Goal: Task Accomplishment & Management: Complete application form

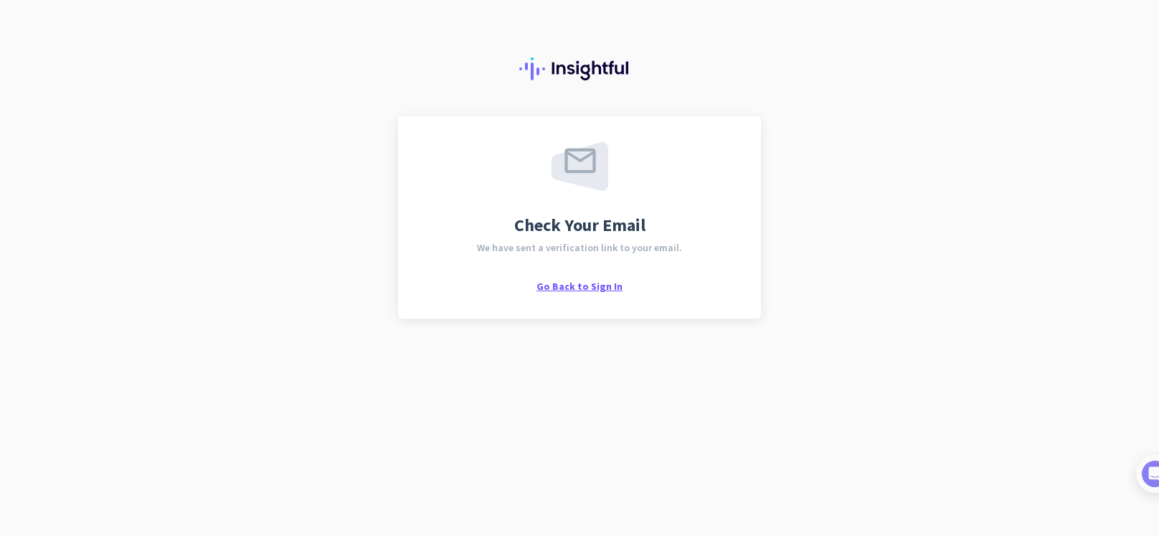
click at [597, 288] on span "Go Back to Sign In" at bounding box center [580, 286] width 86 height 13
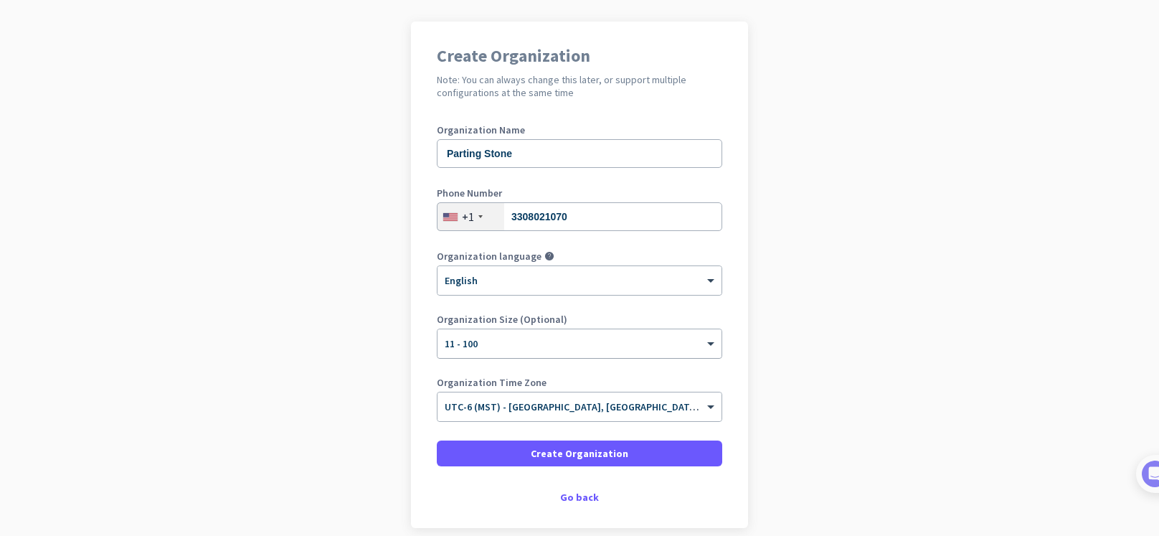
scroll to position [104, 0]
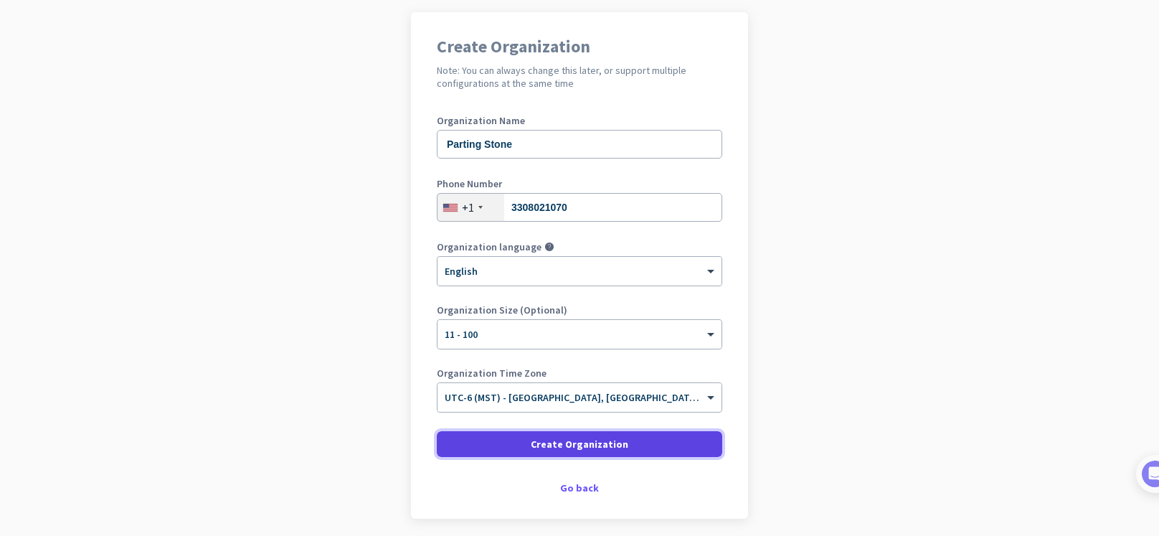
click at [628, 450] on span at bounding box center [580, 444] width 286 height 34
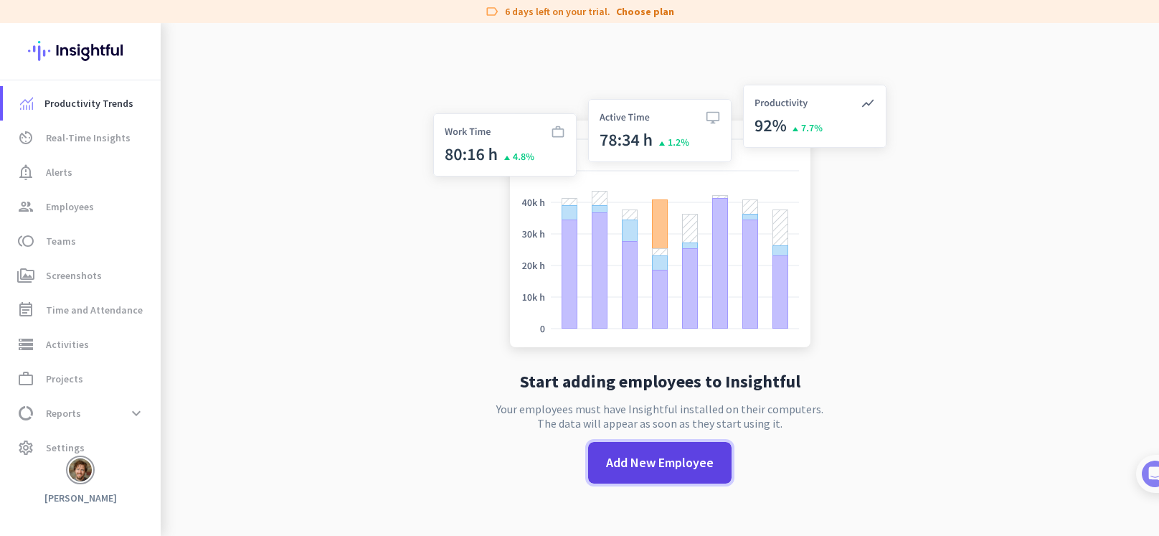
click at [668, 466] on span "Add New Employee" at bounding box center [660, 462] width 108 height 19
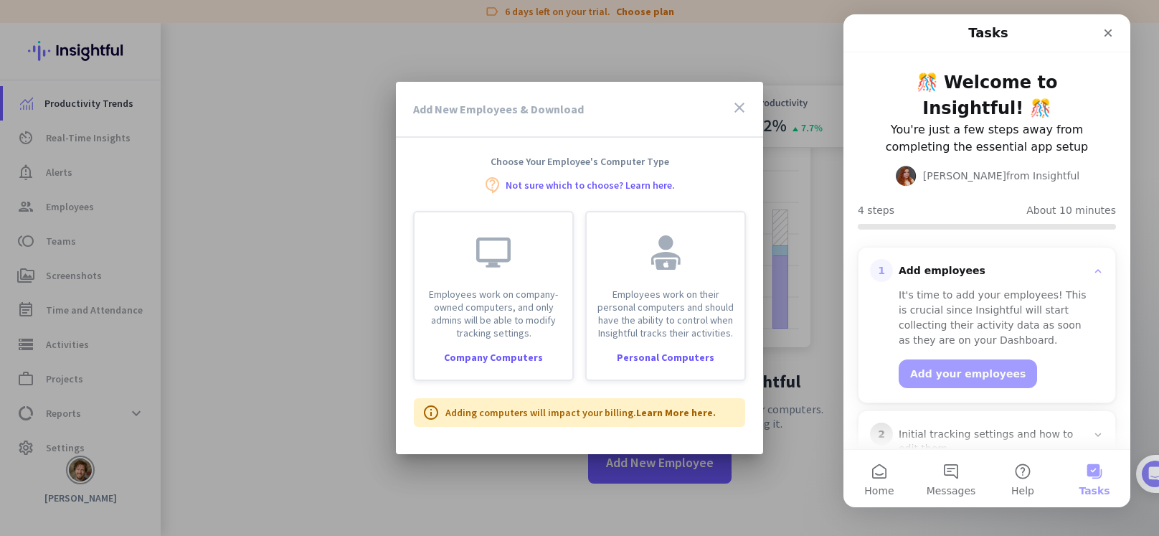
click at [654, 183] on link "Not sure which to choose? Learn here." at bounding box center [590, 185] width 169 height 10
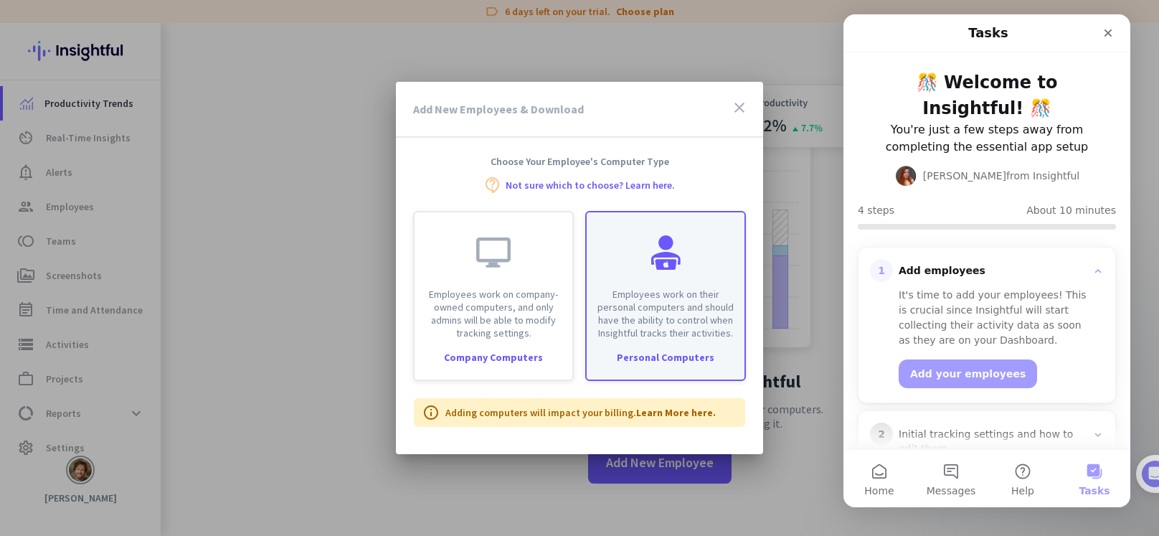
click at [654, 265] on div at bounding box center [666, 252] width 34 height 34
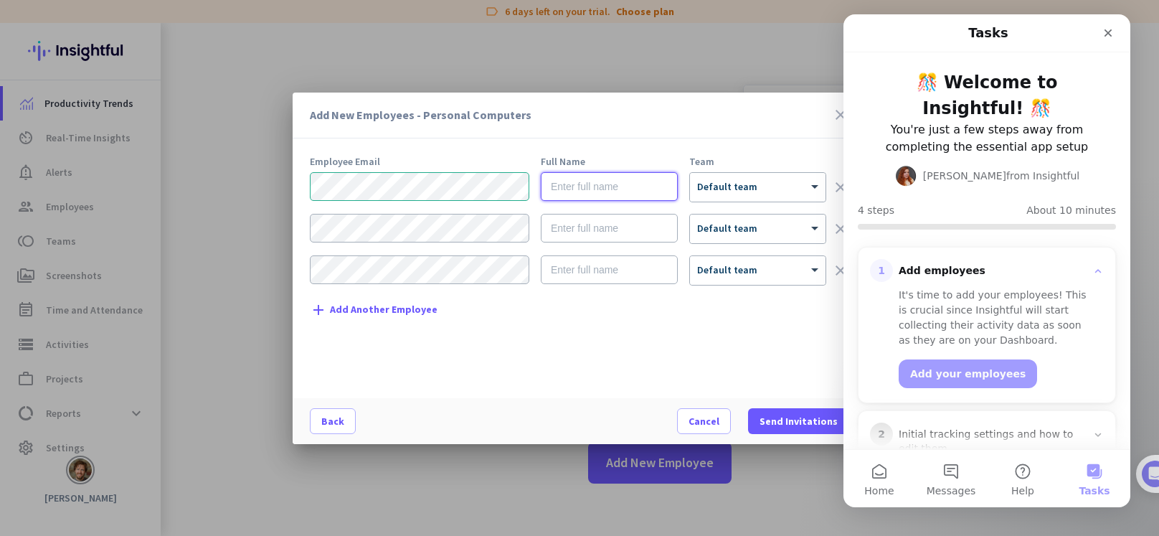
click at [616, 189] on input "text" at bounding box center [609, 186] width 137 height 29
click at [748, 190] on span "Default team" at bounding box center [727, 186] width 60 height 13
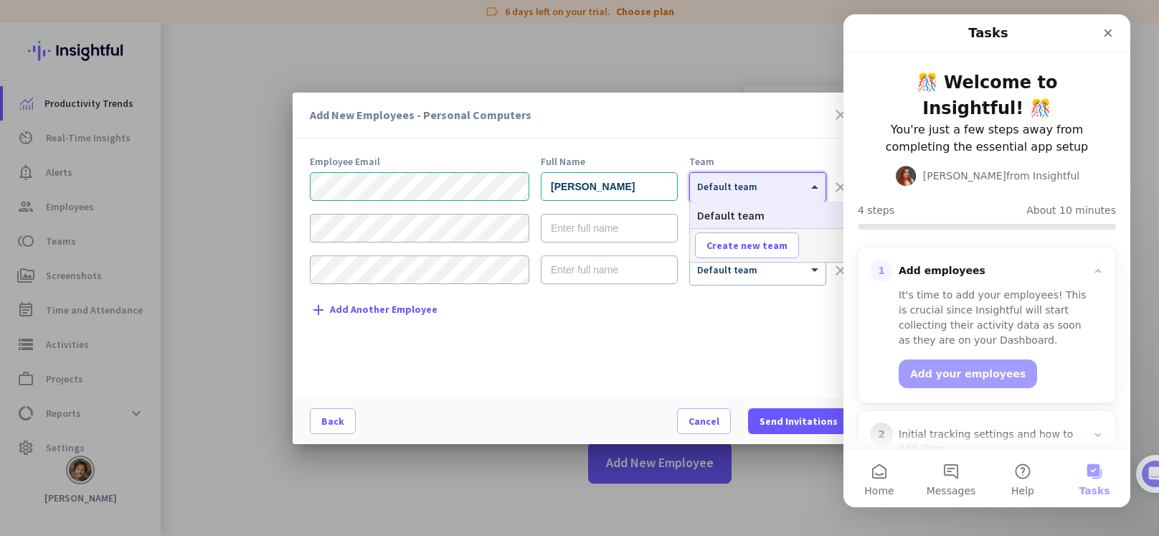
click at [741, 143] on div "Add New Employees - Personal Computers close Employee Email Full Name Team Just…" at bounding box center [580, 269] width 574 height 352
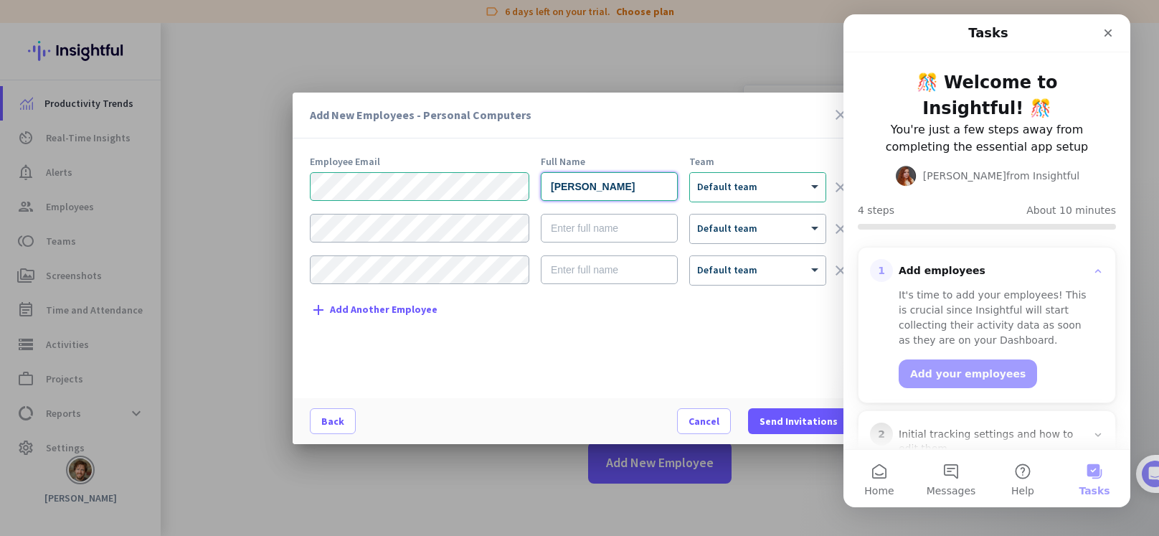
drag, startPoint x: 618, startPoint y: 187, endPoint x: 517, endPoint y: 187, distance: 101.2
click at [517, 187] on div "Justin Crowe × Default team clear" at bounding box center [579, 187] width 539 height 30
type input "Chad Kaiser"
click at [599, 227] on input "text" at bounding box center [609, 228] width 137 height 29
type input "Kelse Lighthizer"
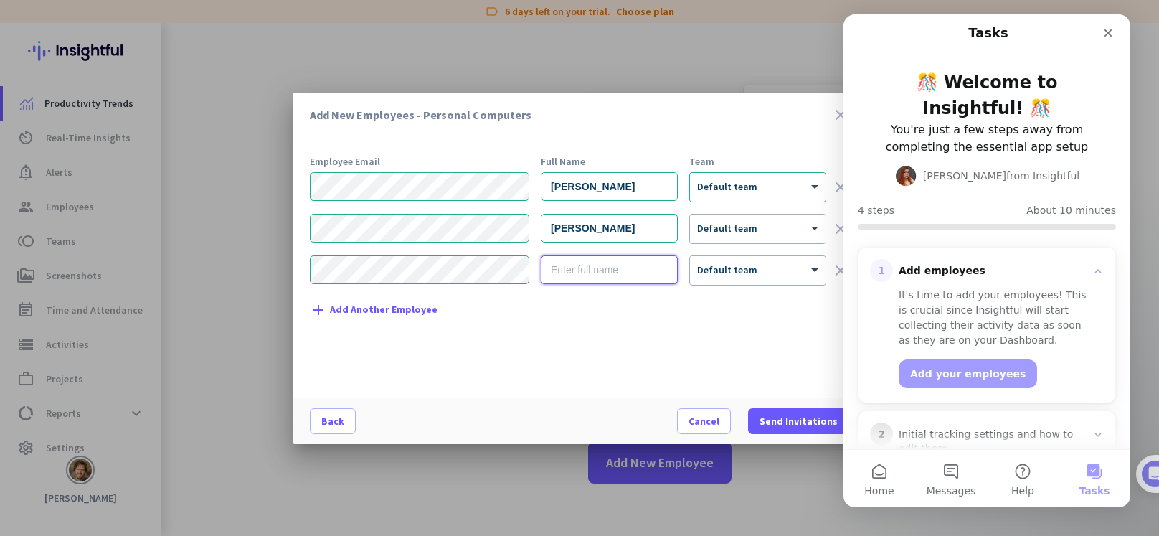
click at [595, 258] on input "text" at bounding box center [609, 269] width 137 height 29
type input "Marc Hil Macalua"
click at [380, 313] on span "Add Another Employee" at bounding box center [384, 309] width 108 height 11
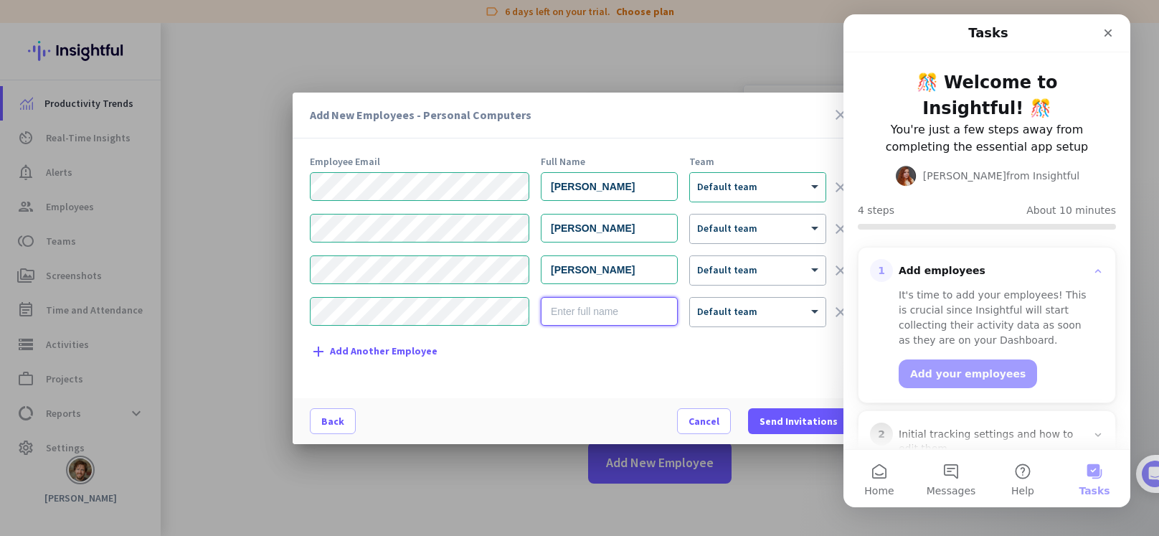
click at [569, 319] on input "text" at bounding box center [609, 311] width 137 height 29
type input "Asmamaw Markos Anshebo"
click at [671, 355] on div "Employee Email Full Name Team Chad Kaiser × Default team clear Kelse Lighthizer…" at bounding box center [585, 269] width 551 height 227
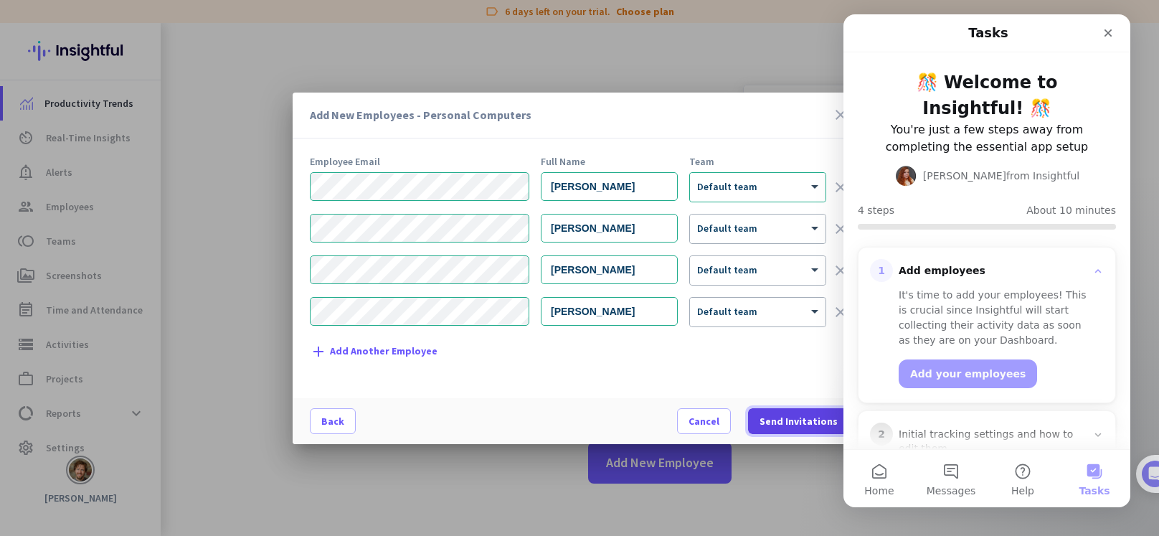
click at [791, 422] on span "Send Invitations" at bounding box center [799, 421] width 78 height 14
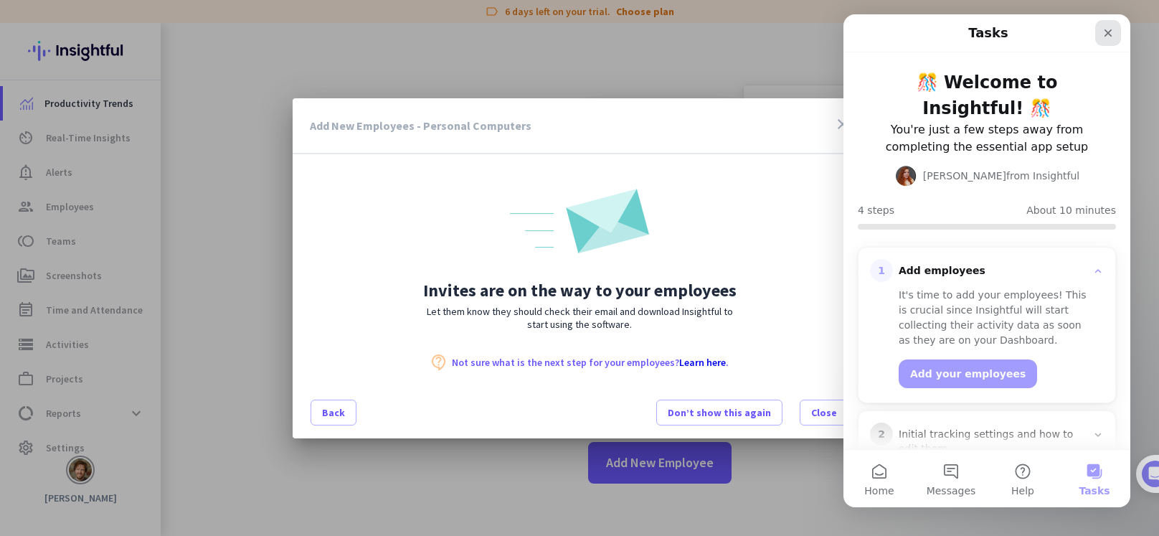
click at [1113, 32] on icon "Close" at bounding box center [1108, 32] width 11 height 11
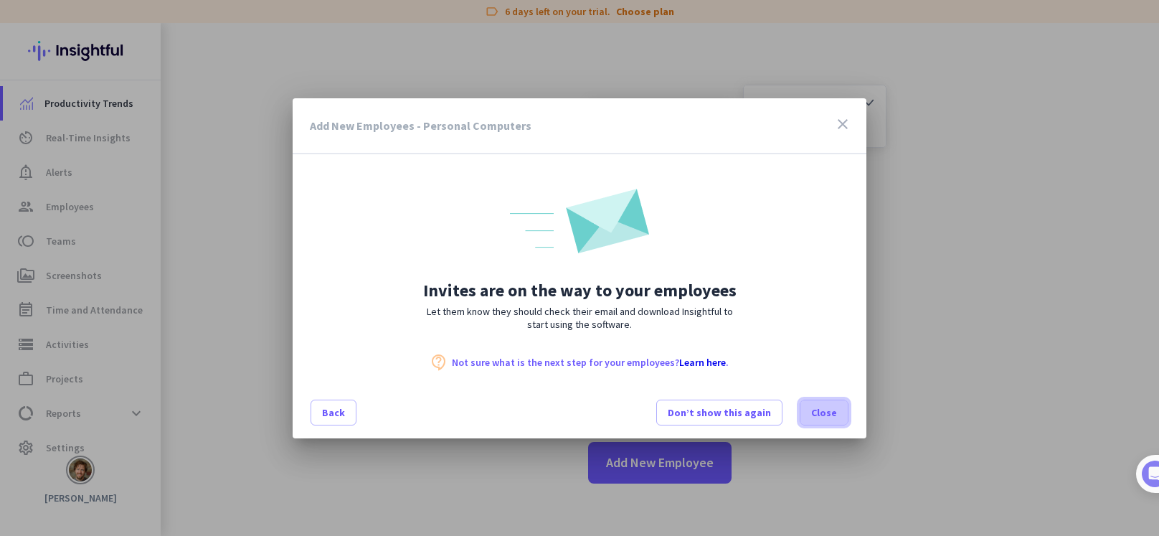
click at [823, 418] on span "Close" at bounding box center [824, 412] width 26 height 14
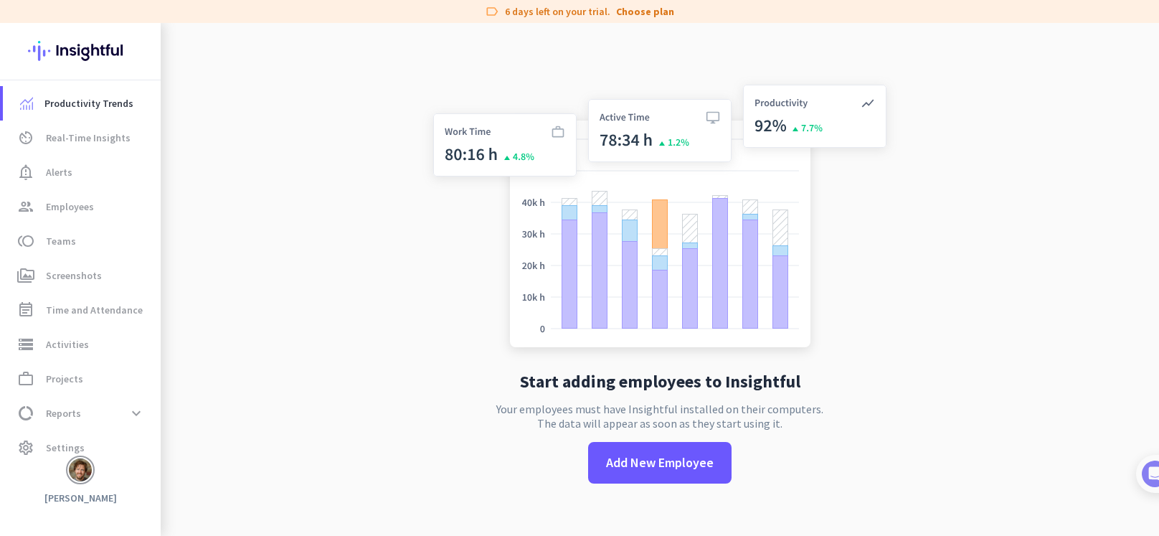
click at [75, 47] on img at bounding box center [80, 51] width 105 height 56
click at [59, 202] on span "Employees" at bounding box center [70, 206] width 48 height 17
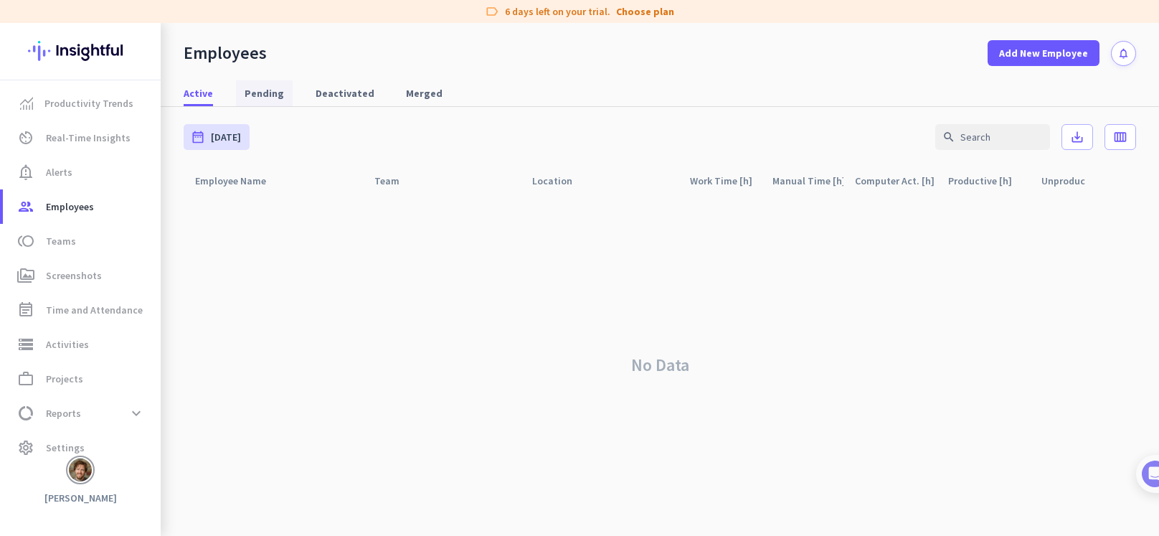
click at [258, 94] on span "Pending" at bounding box center [264, 93] width 39 height 14
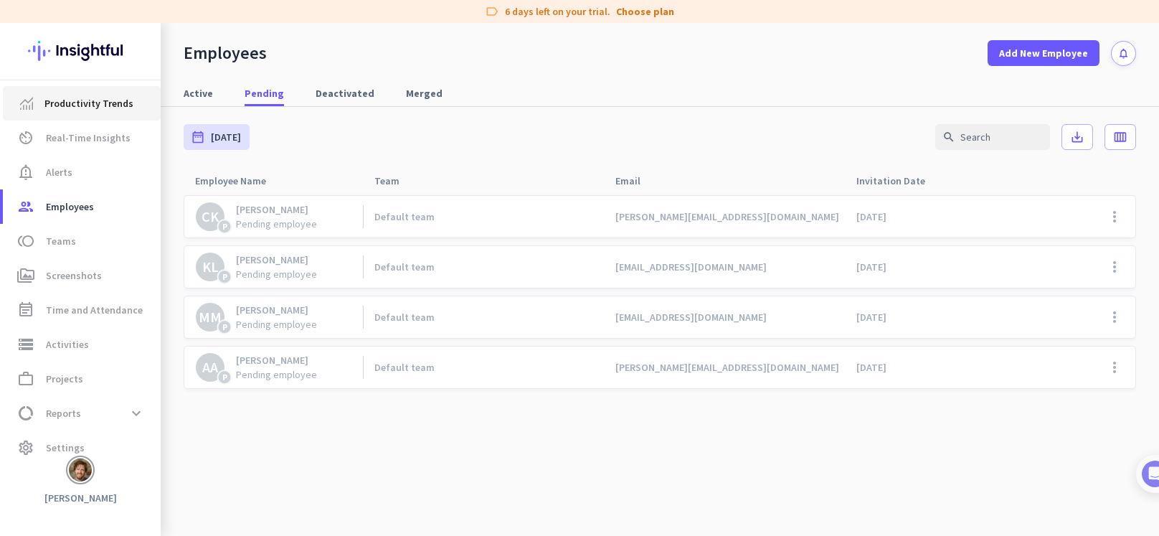
click at [96, 97] on span "Productivity Trends" at bounding box center [88, 103] width 89 height 17
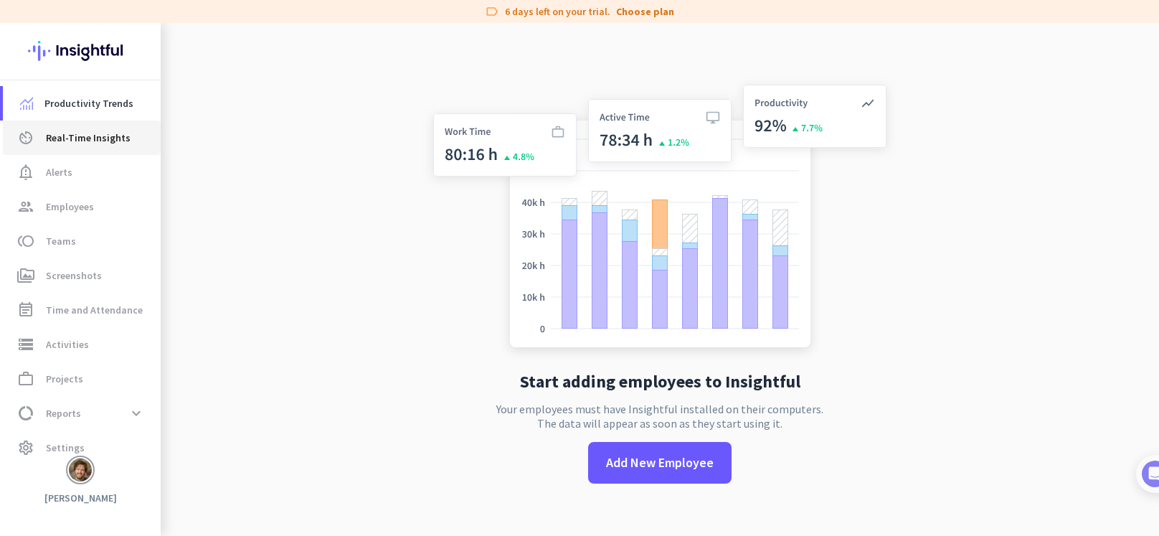
click at [95, 141] on span "Real-Time Insights" at bounding box center [88, 137] width 85 height 17
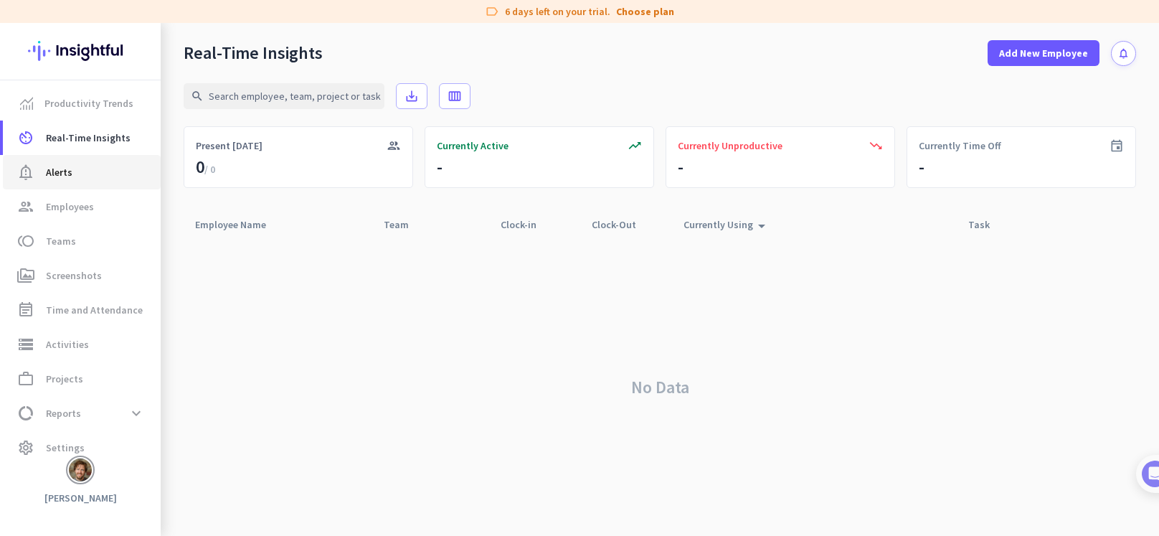
click at [82, 169] on span "notification_important Alerts" at bounding box center [81, 172] width 135 height 17
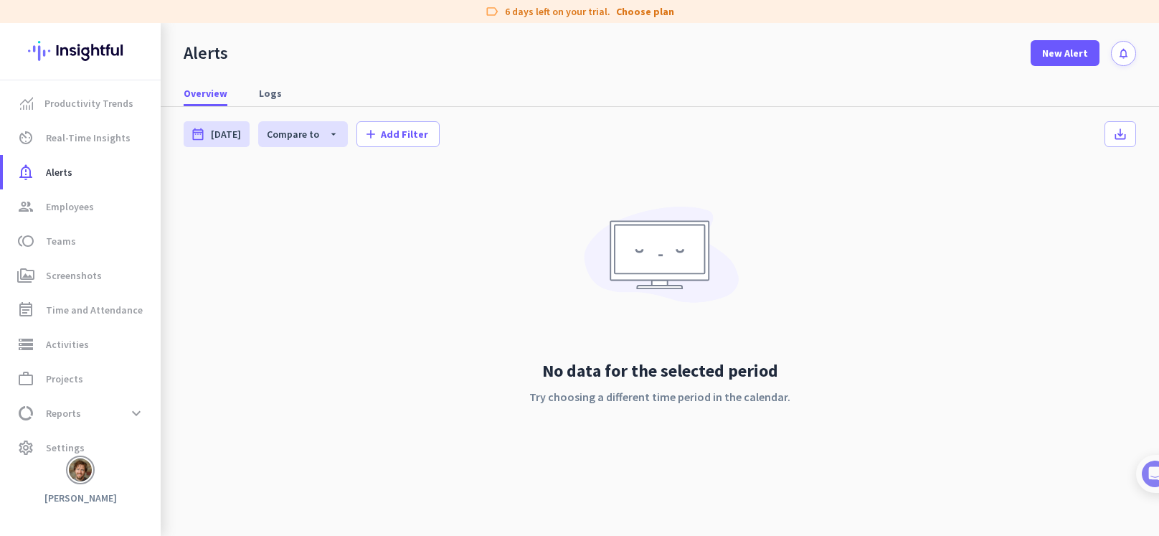
click at [82, 466] on img at bounding box center [80, 469] width 23 height 23
click at [77, 210] on div at bounding box center [579, 268] width 1159 height 536
click at [70, 208] on span "Employees" at bounding box center [70, 206] width 48 height 17
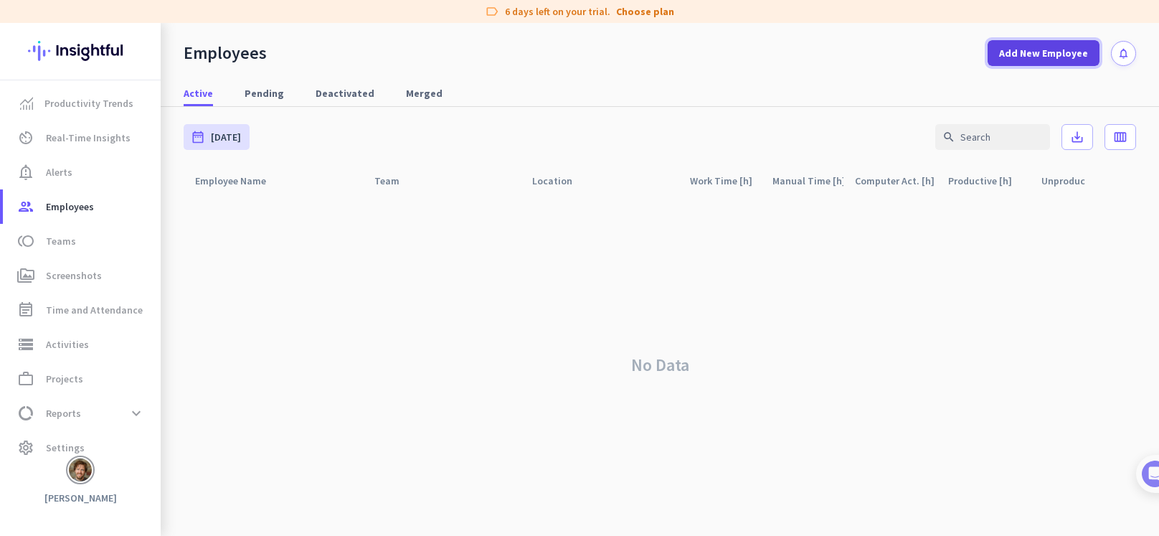
click at [1039, 58] on span "Add New Employee" at bounding box center [1043, 53] width 89 height 14
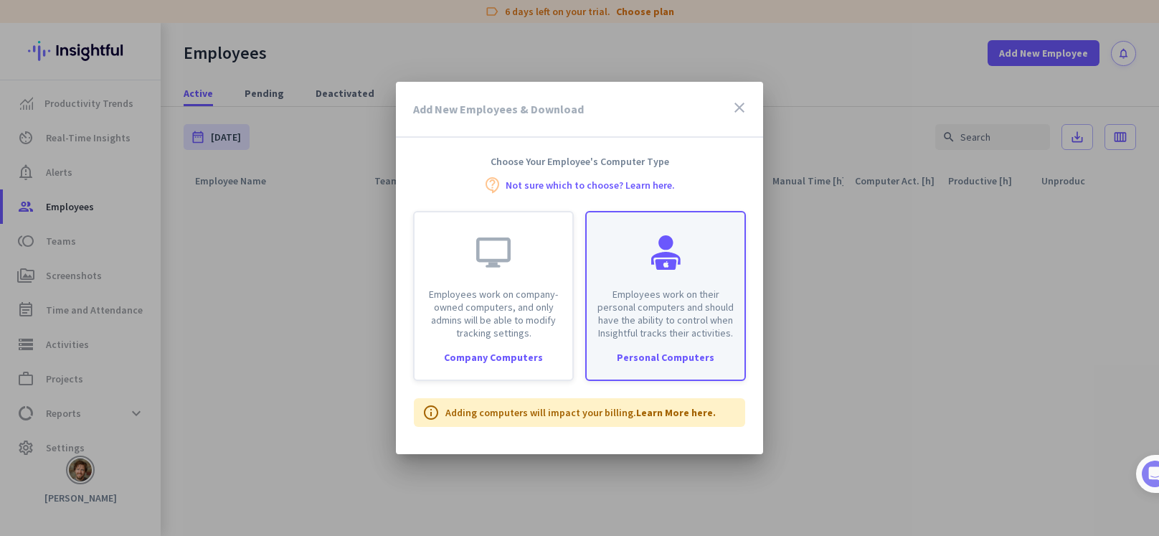
click at [676, 303] on p "Employees work on their personal computers and should have the ability to contr…" at bounding box center [665, 314] width 141 height 52
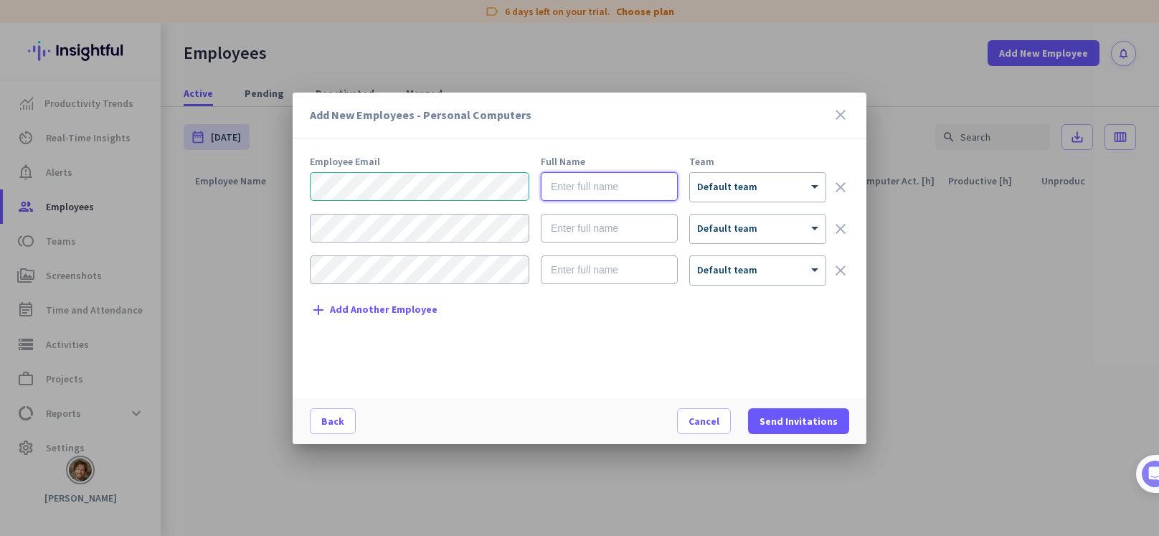
click at [634, 192] on input "text" at bounding box center [609, 186] width 137 height 29
type input "Test Justin"
click at [812, 418] on span "Send Invitations" at bounding box center [799, 421] width 78 height 14
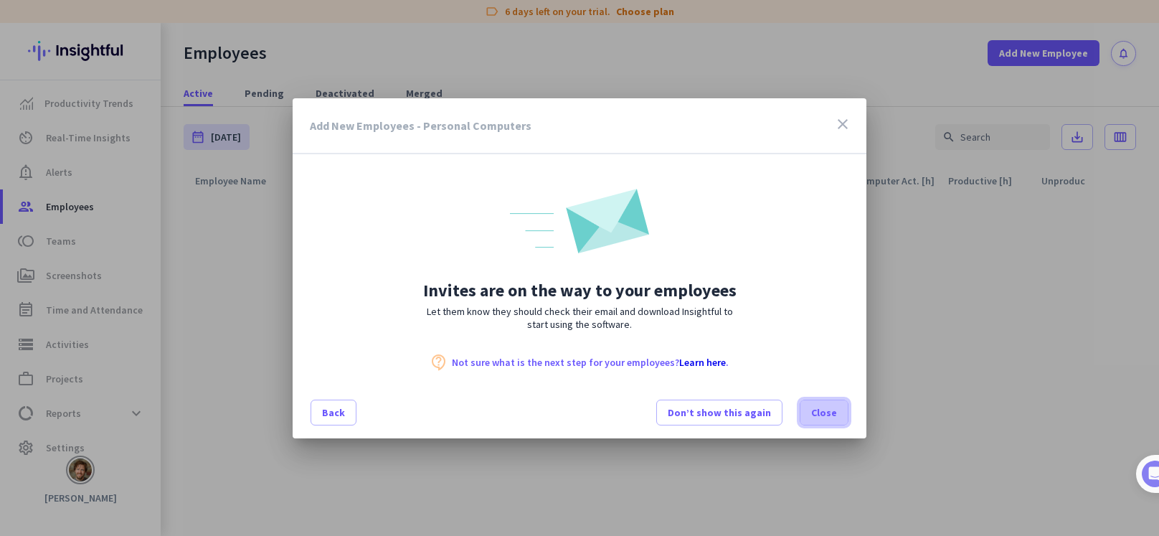
click at [841, 416] on span at bounding box center [824, 412] width 47 height 34
